Goal: Find contact information: Find contact information

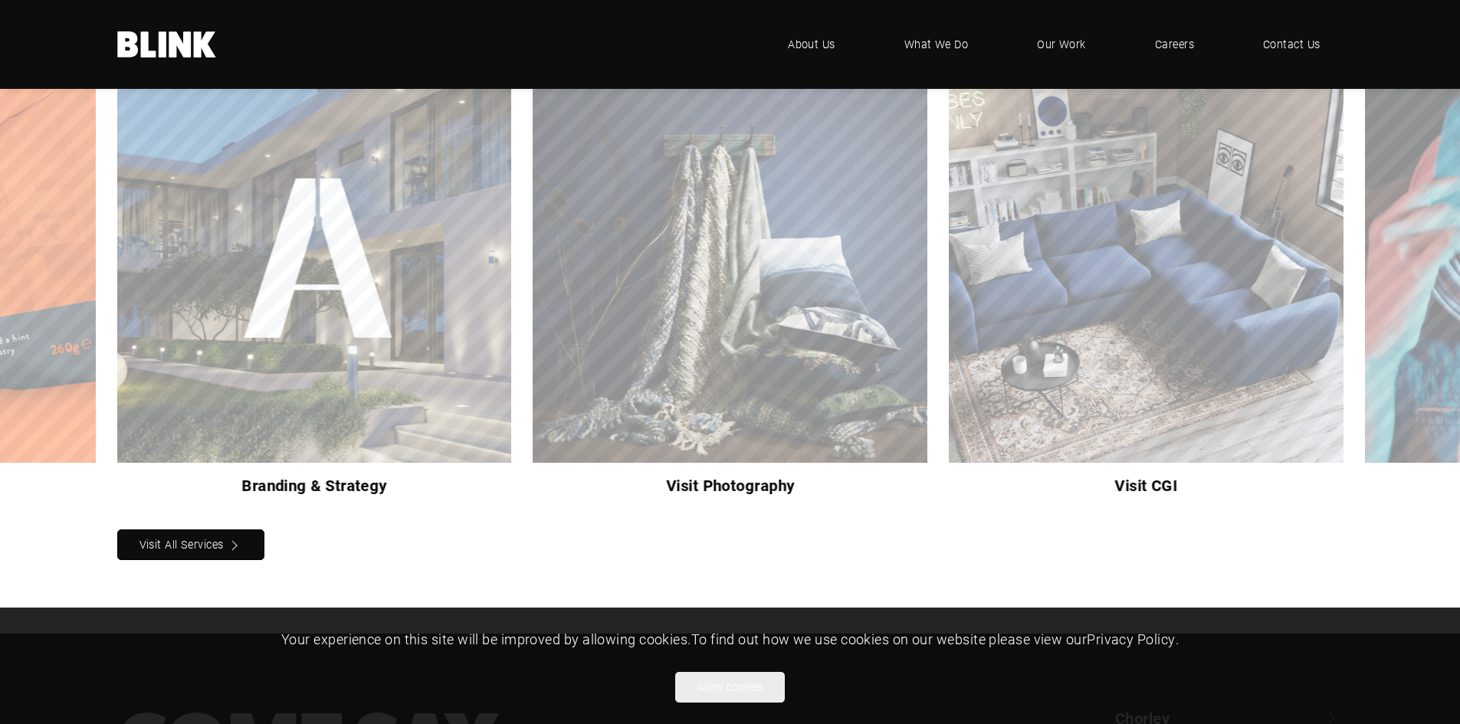
scroll to position [1299, 0]
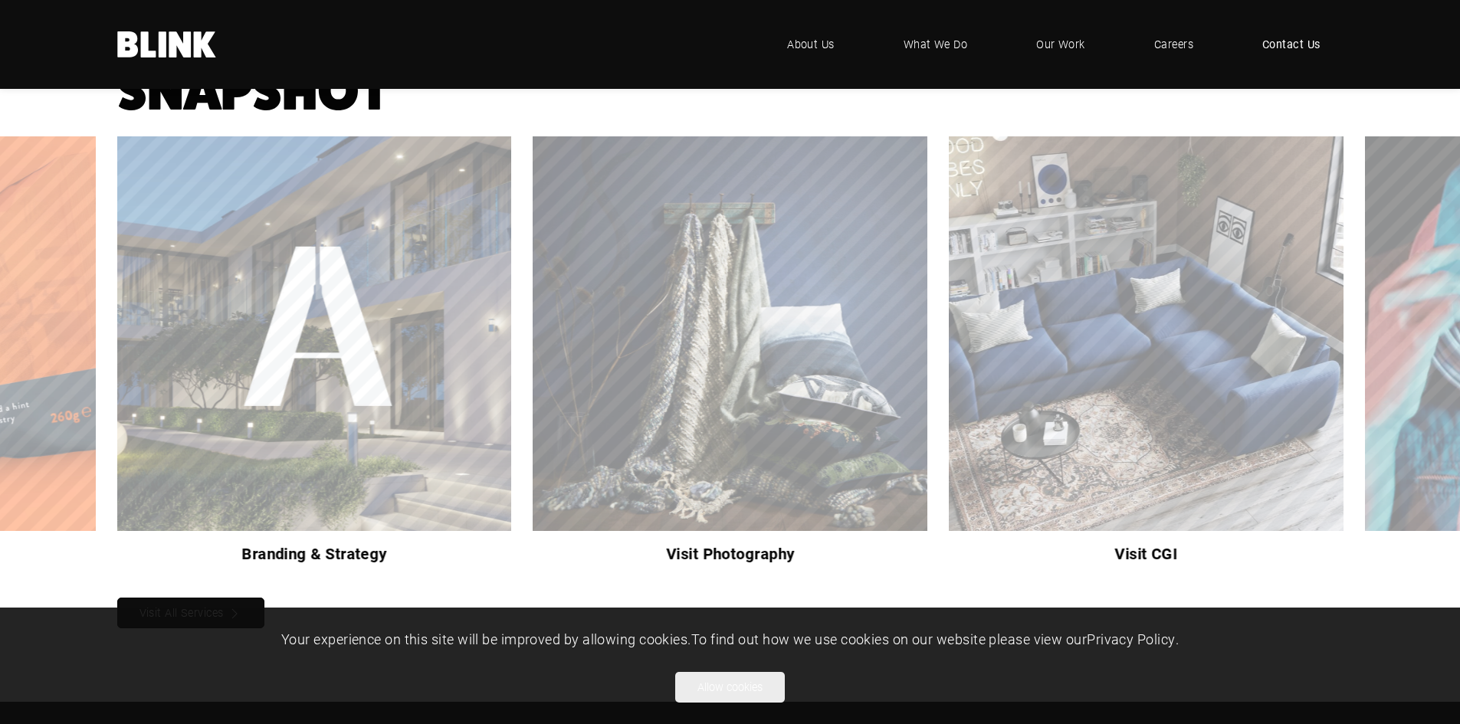
click at [1287, 32] on link "Contact Us" at bounding box center [1291, 44] width 104 height 46
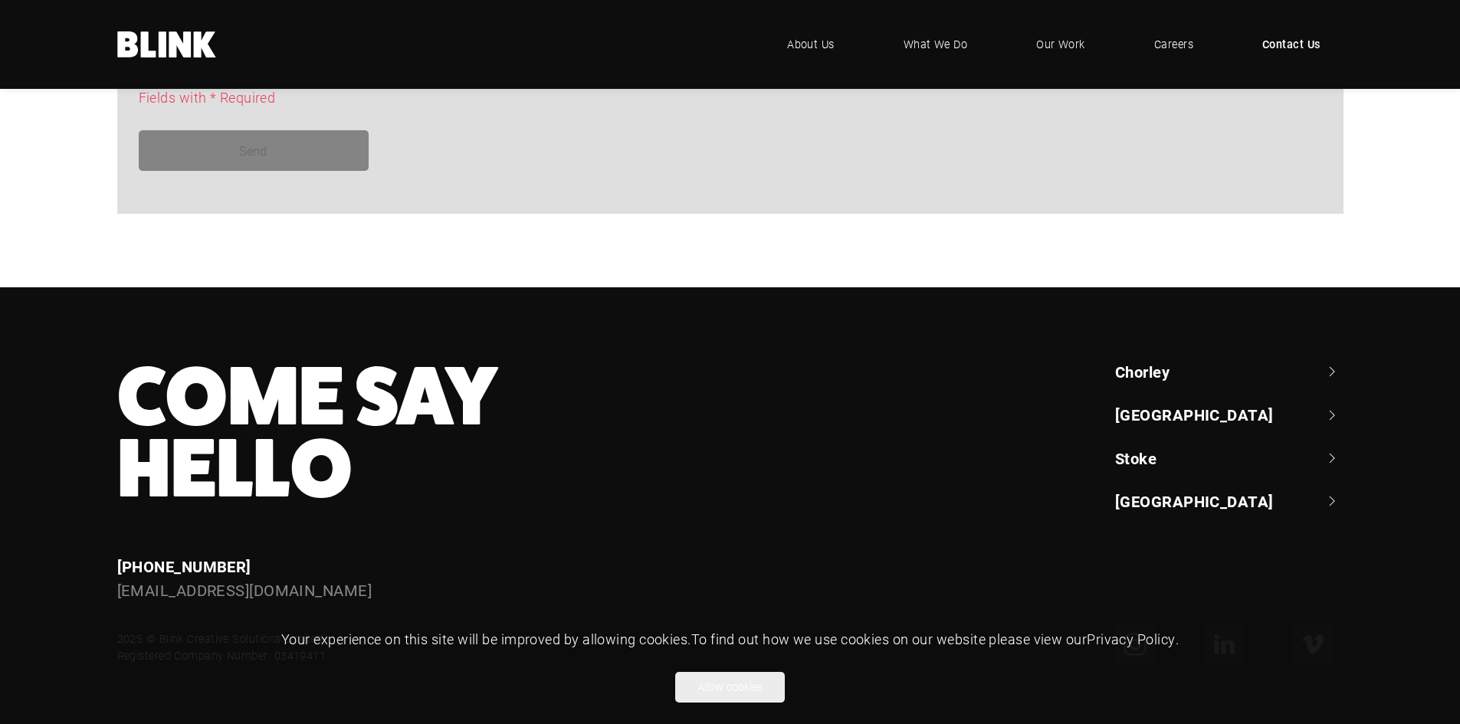
scroll to position [1397, 0]
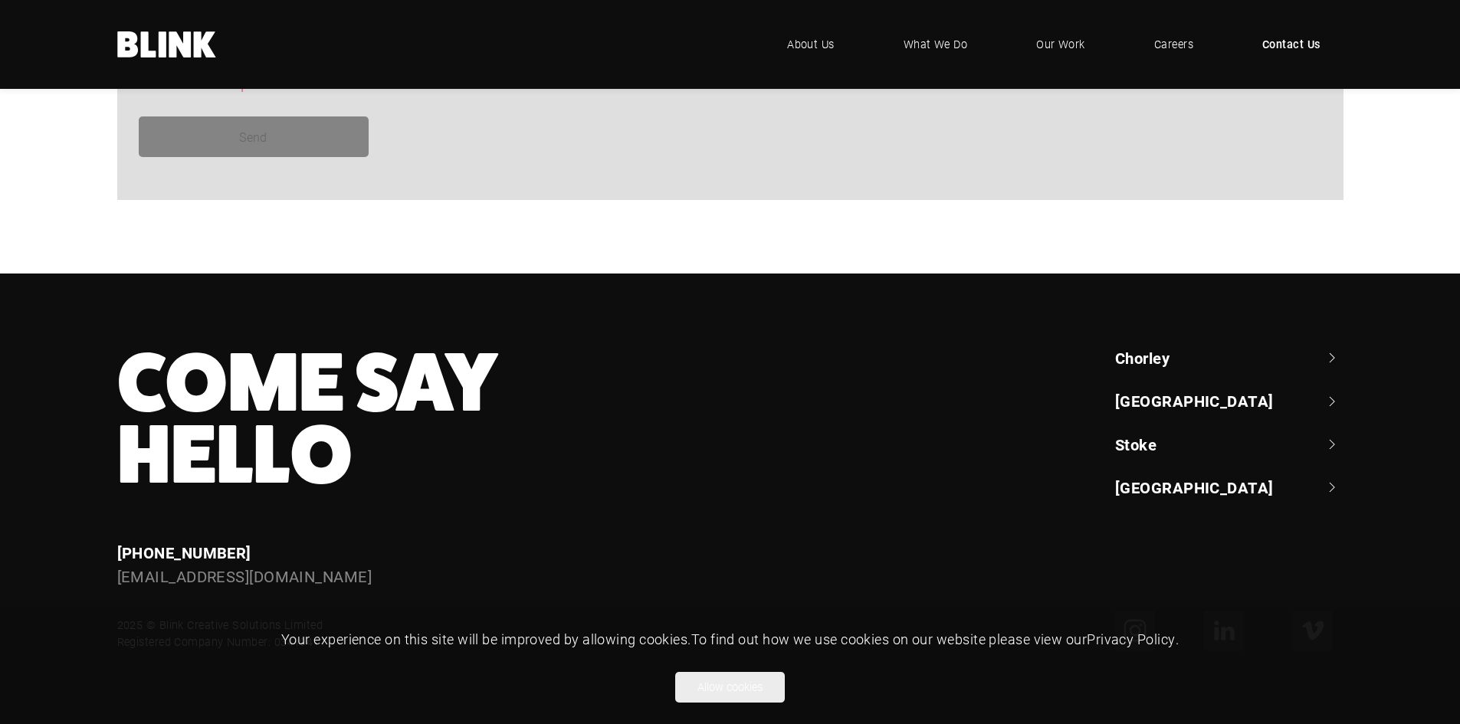
click at [1186, 343] on footer "Come Say Hello Enquiries +44 (0) 1782 525 530 enquiries@helloblink.co.uk Chorle…" at bounding box center [730, 499] width 1460 height 451
click at [1157, 394] on link "[GEOGRAPHIC_DATA]" at bounding box center [1229, 400] width 228 height 21
click at [1176, 370] on ul "Chorley +44 (0) 1257 264 494 Classic House, Xton Business Park, Euxton Lane, Ch…" at bounding box center [1229, 508] width 228 height 323
click at [1176, 356] on link "Chorley" at bounding box center [1229, 357] width 228 height 21
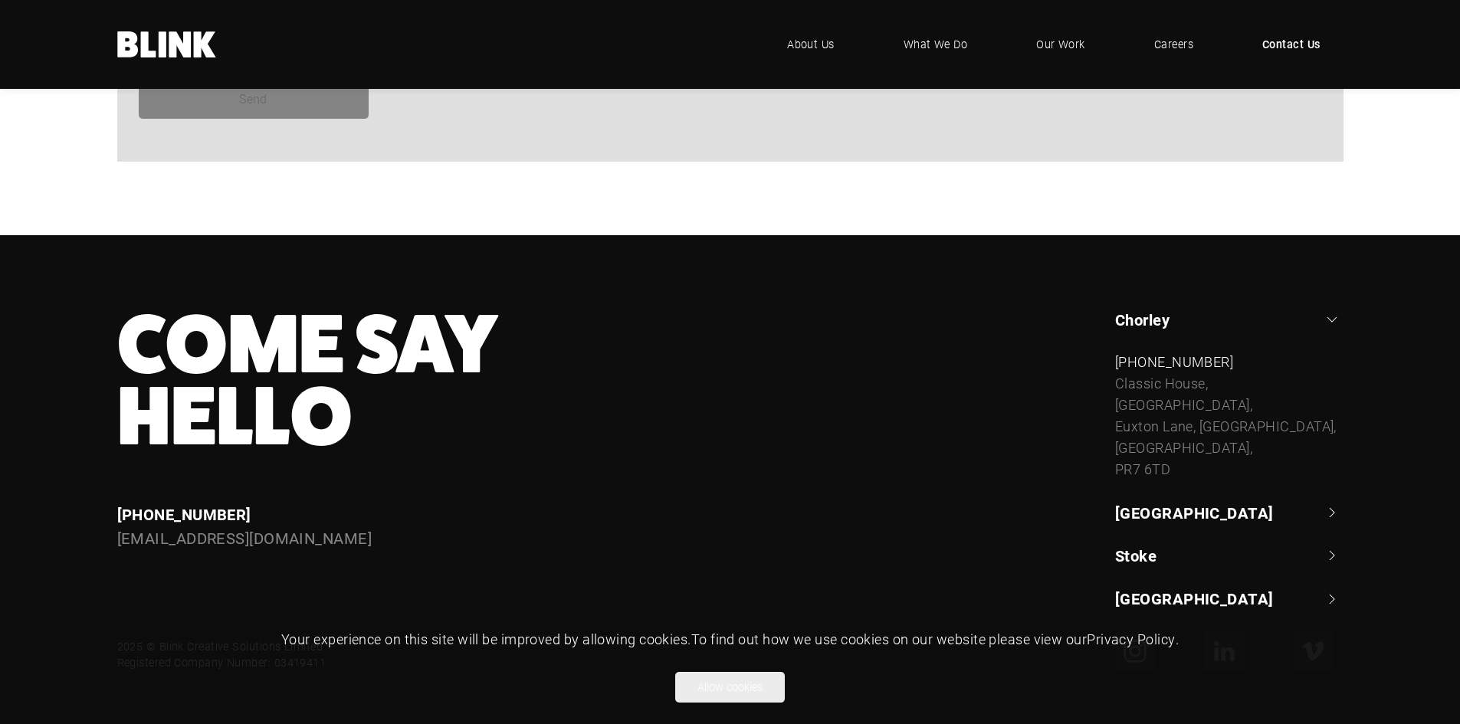
scroll to position [1456, 0]
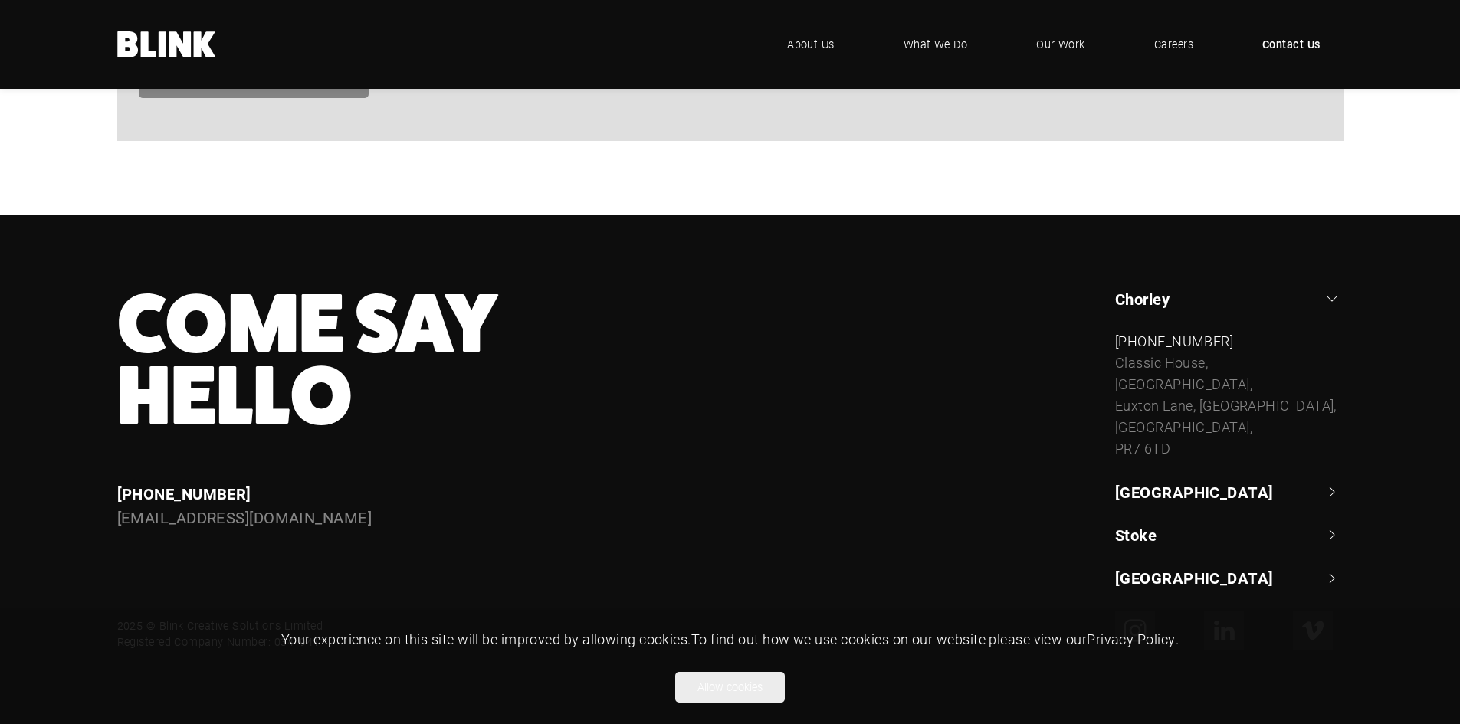
click at [1170, 546] on link "Stoke" at bounding box center [1229, 534] width 228 height 21
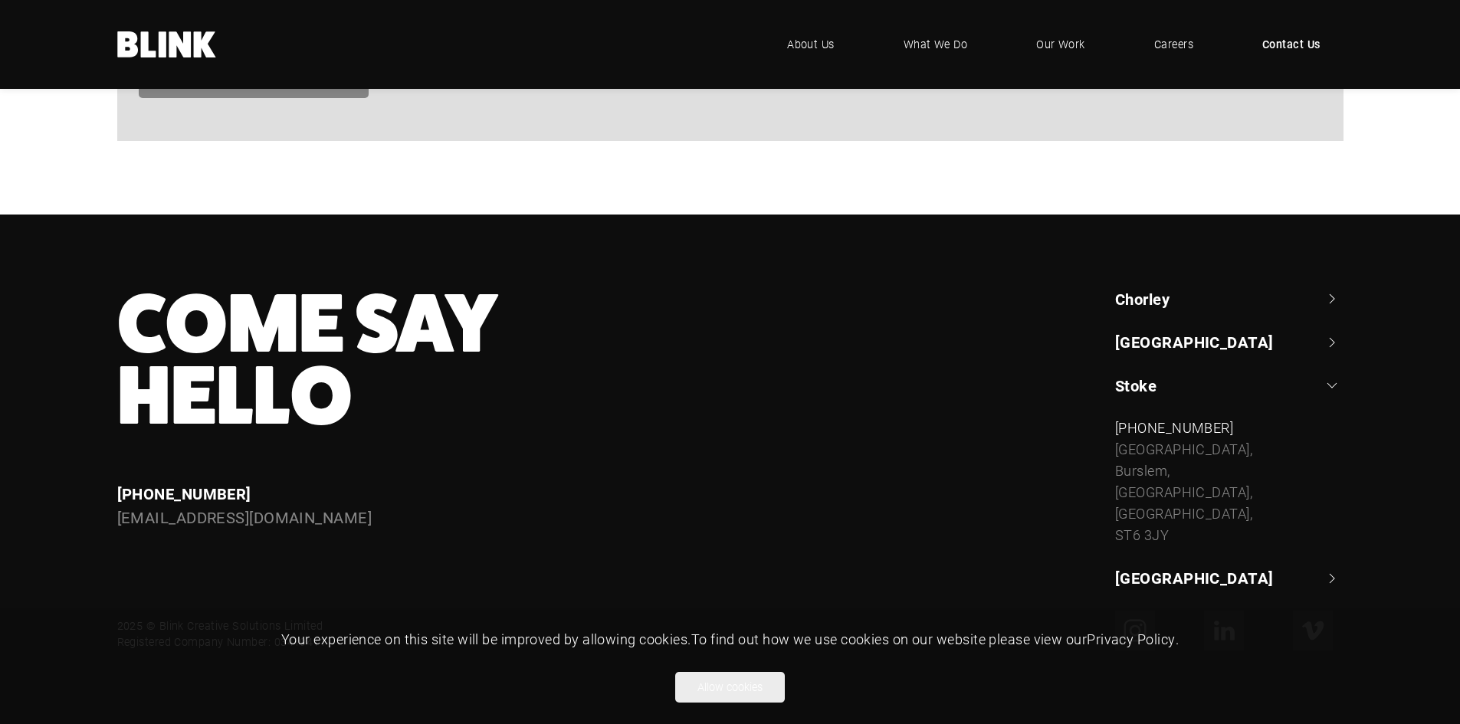
click at [1144, 582] on link "[GEOGRAPHIC_DATA]" at bounding box center [1229, 577] width 228 height 21
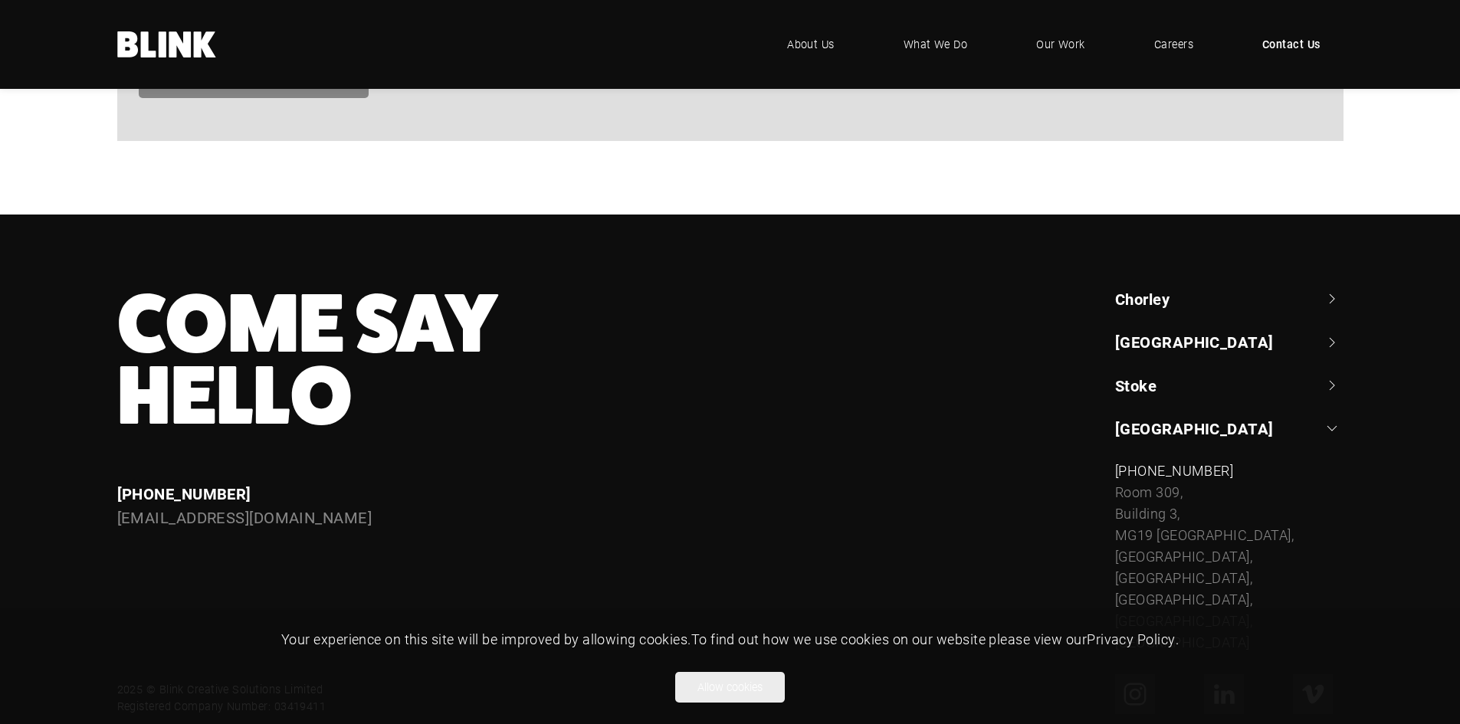
click at [1169, 383] on link "Stoke" at bounding box center [1229, 385] width 228 height 21
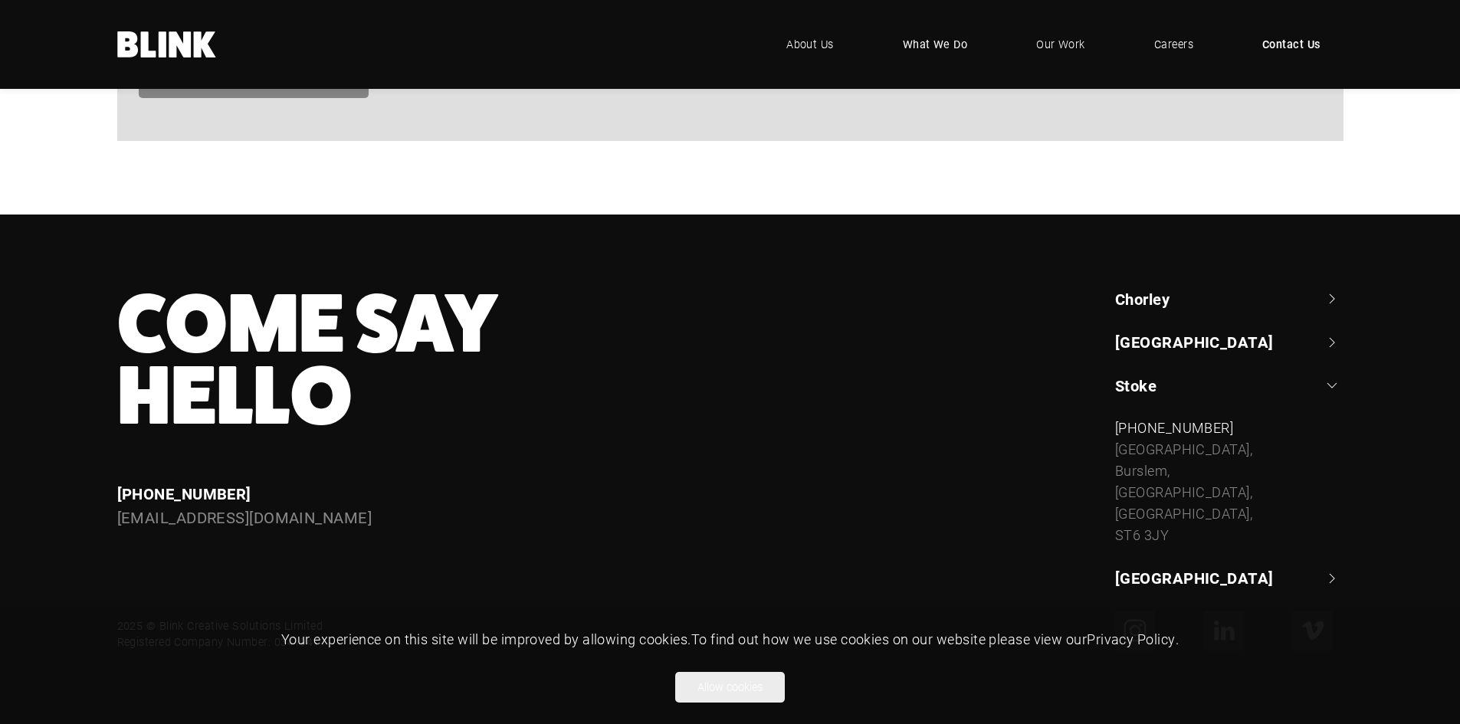
click at [933, 37] on span "What We Do" at bounding box center [935, 44] width 65 height 17
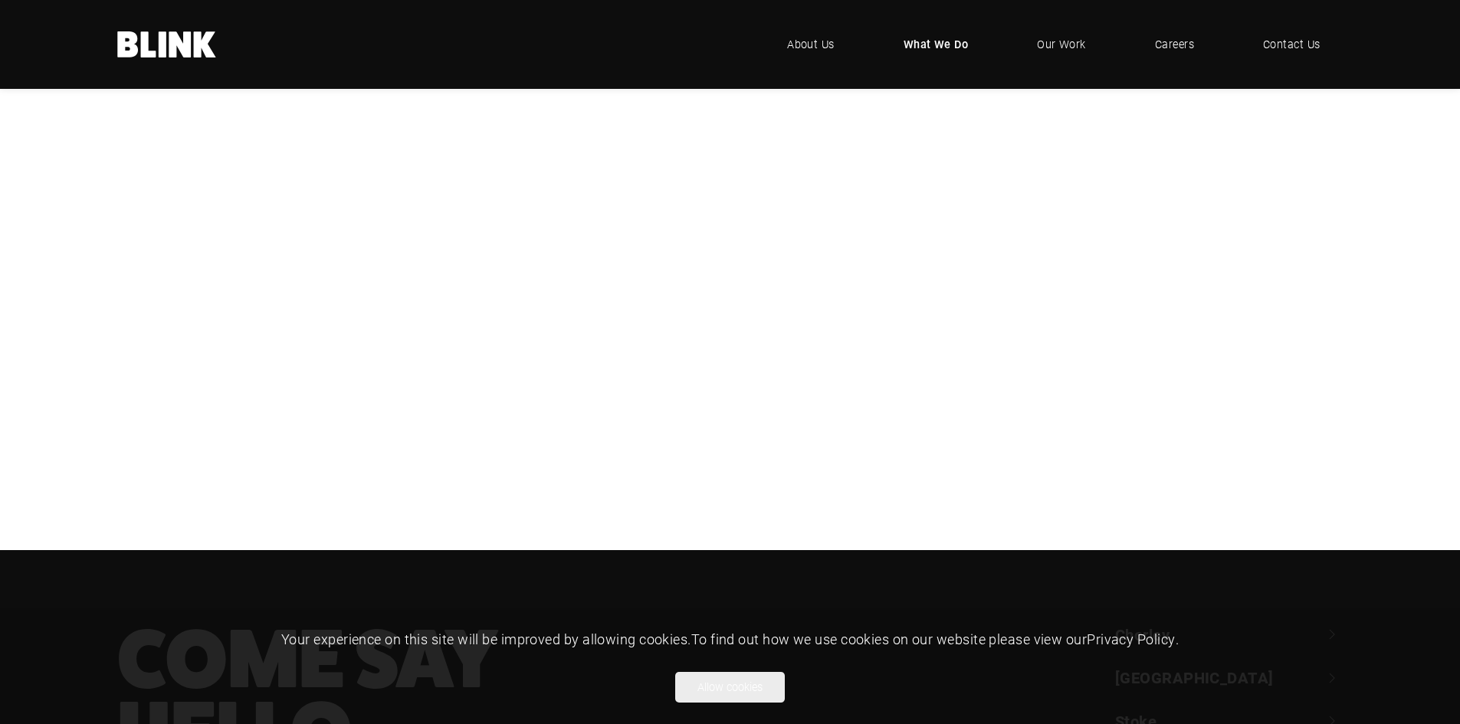
scroll to position [698, 0]
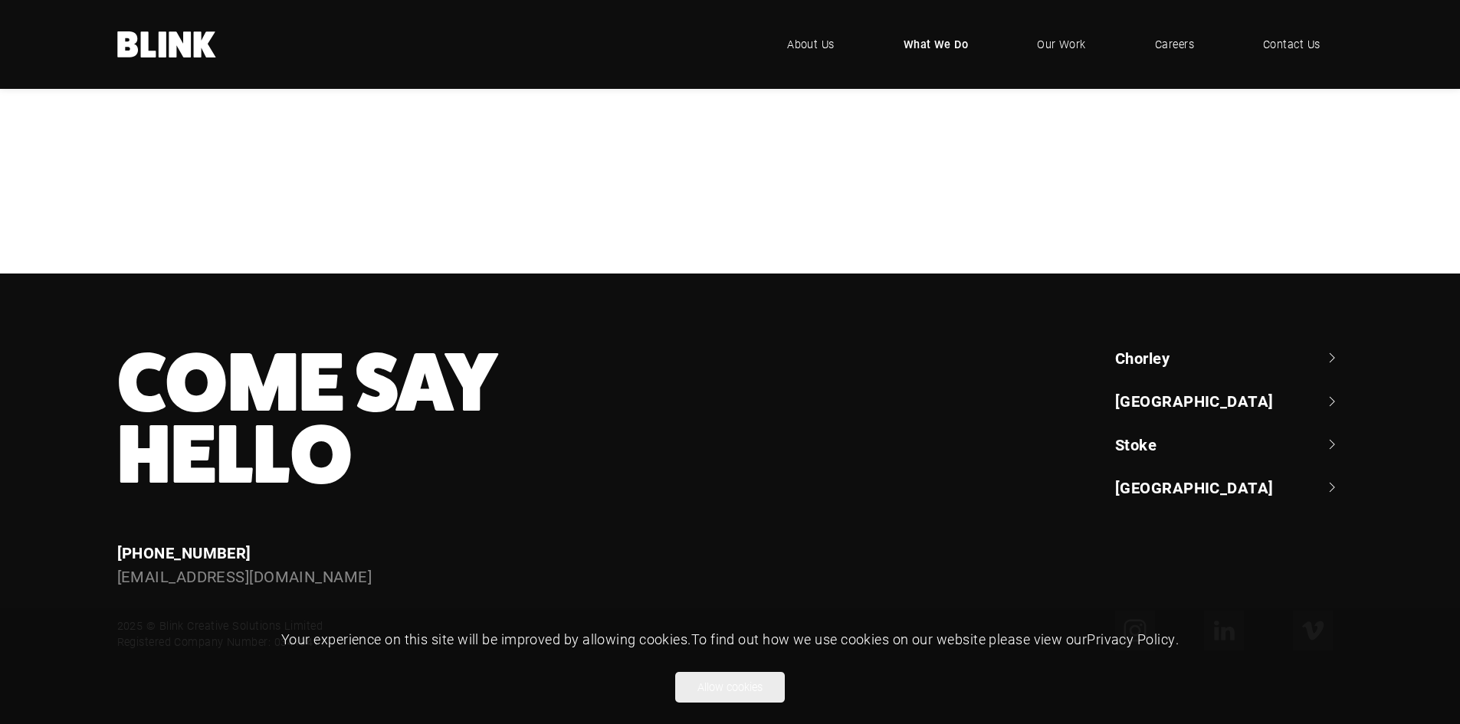
click at [0, 0] on div "Branding & Content Strategy" at bounding box center [0, 0] width 0 height 0
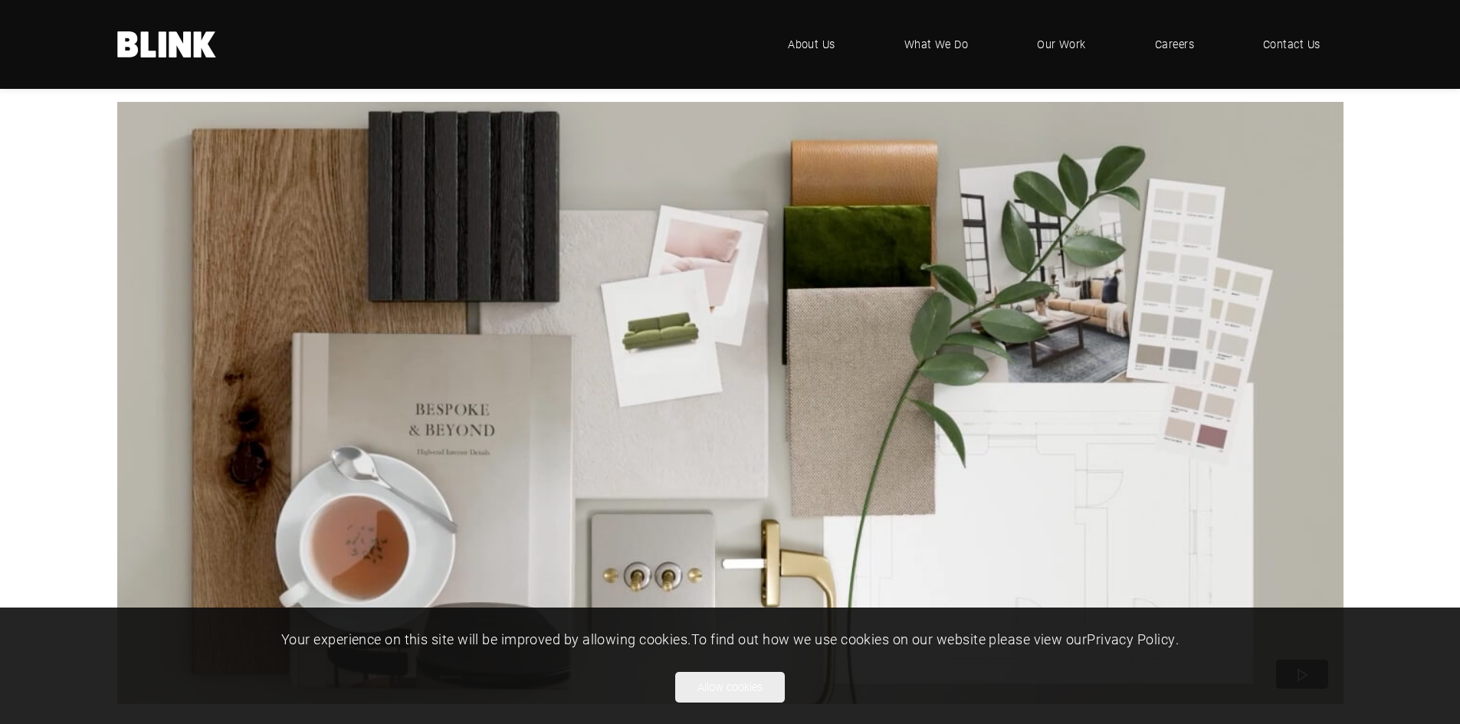
scroll to position [1843, 0]
